Goal: Information Seeking & Learning: Compare options

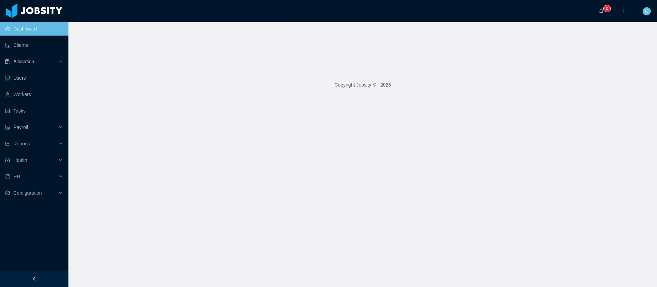
click at [38, 63] on div "Allocation" at bounding box center [34, 62] width 68 height 14
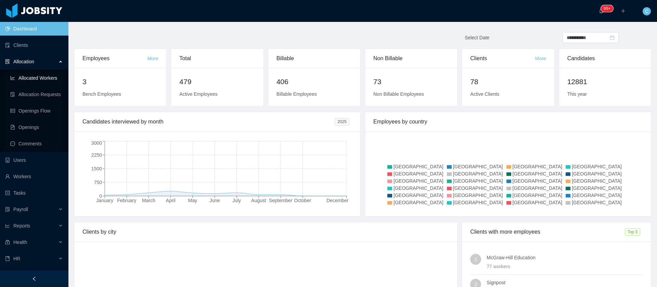
click at [37, 80] on link "Allocated Workers" at bounding box center [36, 78] width 53 height 14
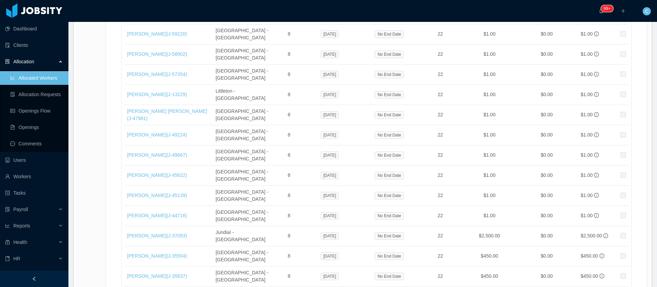
scroll to position [11511, 0]
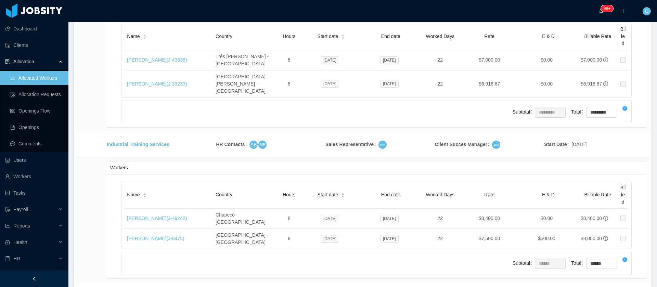
click at [624, 238] on li "500 / page" at bounding box center [624, 236] width 32 height 11
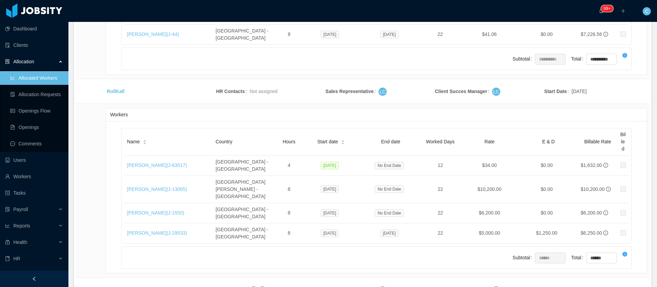
drag, startPoint x: 125, startPoint y: 229, endPoint x: 149, endPoint y: 233, distance: 23.6
copy link "[PERSON_NAME]"
drag, startPoint x: 124, startPoint y: 218, endPoint x: 159, endPoint y: 215, distance: 35.7
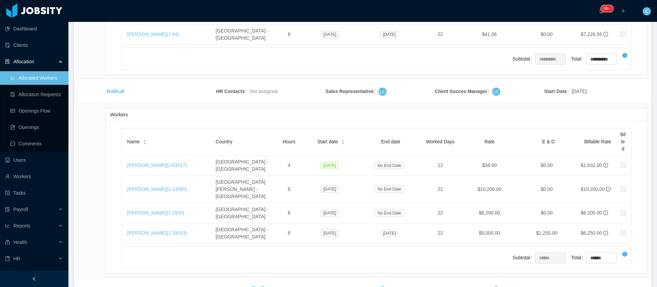
copy link "[PERSON_NAME]"
drag, startPoint x: 498, startPoint y: 229, endPoint x: 466, endPoint y: 230, distance: 31.2
copy td "$12,243.34"
drag, startPoint x: 499, startPoint y: 213, endPoint x: 475, endPoint y: 215, distance: 24.0
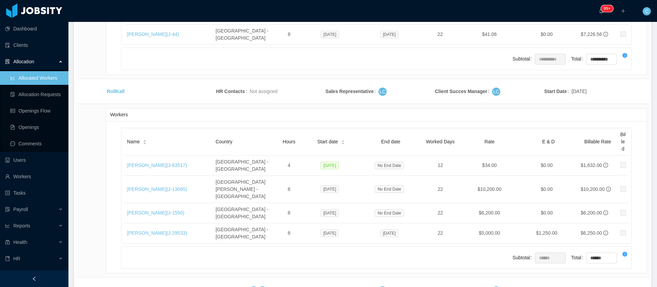
copy td "10,350.42"
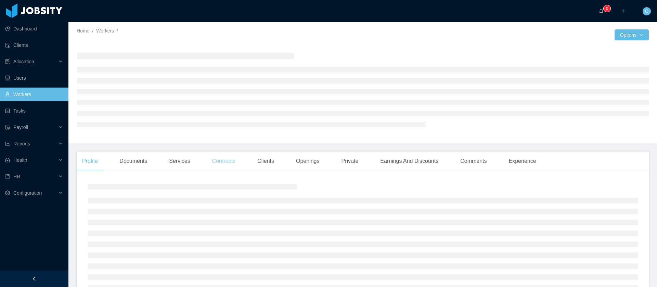
click at [220, 164] on div "Contracts" at bounding box center [224, 161] width 34 height 19
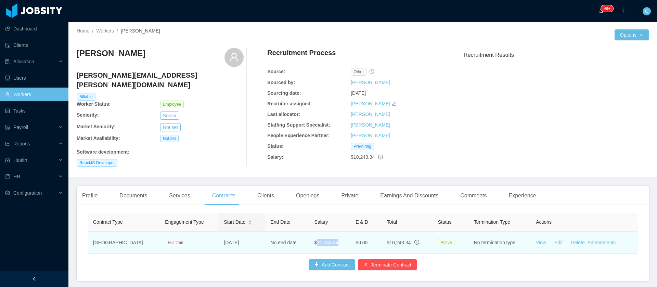
drag, startPoint x: 331, startPoint y: 239, endPoint x: 303, endPoint y: 239, distance: 27.7
click at [309, 239] on td "$10,243.34" at bounding box center [329, 243] width 41 height 22
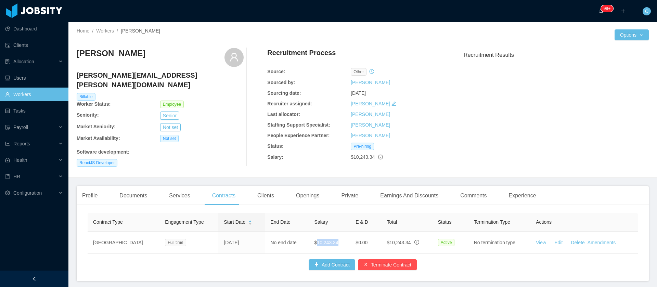
copy span "10,243.34"
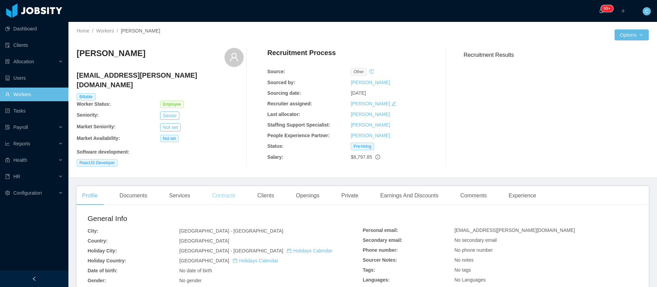
click at [214, 187] on div "Contracts" at bounding box center [224, 195] width 34 height 19
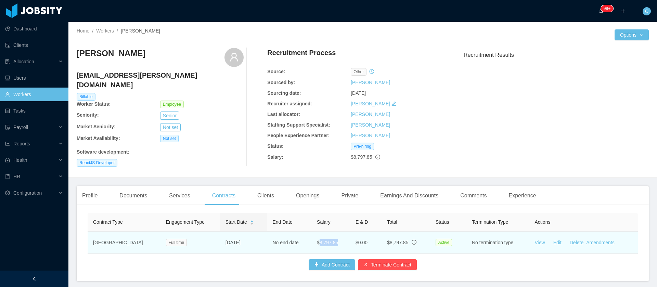
drag, startPoint x: 324, startPoint y: 239, endPoint x: 306, endPoint y: 239, distance: 18.2
click at [312, 239] on td "$8,797.85" at bounding box center [331, 243] width 39 height 22
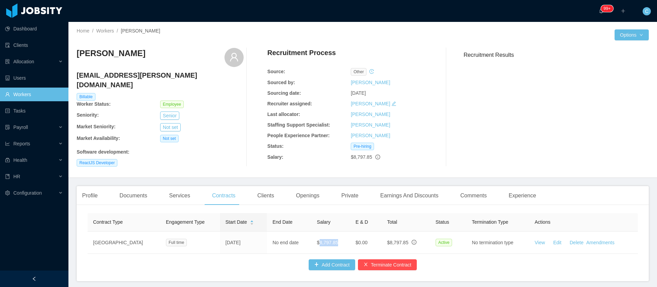
copy span "8,797.85"
click at [36, 163] on div "Health" at bounding box center [34, 160] width 68 height 14
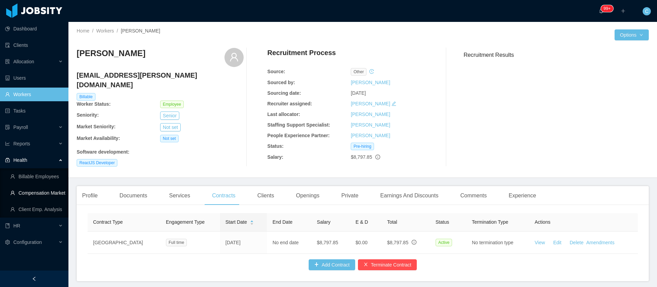
click at [38, 189] on link "Compensation Market" at bounding box center [36, 193] width 53 height 14
